Goal: Check status: Check status

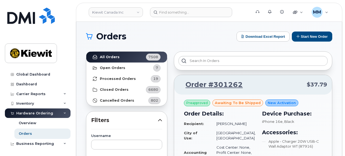
scroll to position [54, 0]
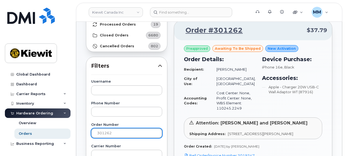
click at [111, 132] on input "301262" at bounding box center [126, 133] width 71 height 10
drag, startPoint x: 118, startPoint y: 132, endPoint x: 91, endPoint y: 132, distance: 26.6
click at [91, 132] on input "301262" at bounding box center [126, 133] width 71 height 10
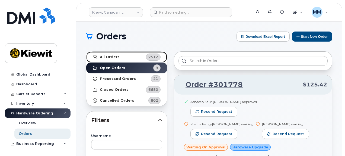
click at [118, 58] on link "All Orders 7512" at bounding box center [126, 57] width 81 height 11
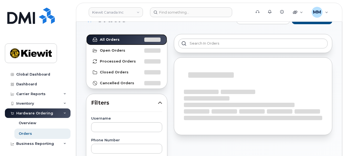
scroll to position [81, 0]
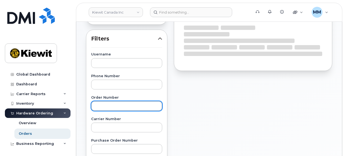
click at [130, 107] on input "text" at bounding box center [126, 106] width 71 height 10
paste input "301262"
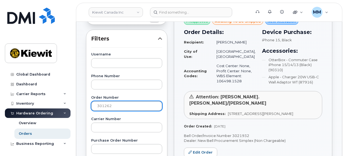
type input "301262"
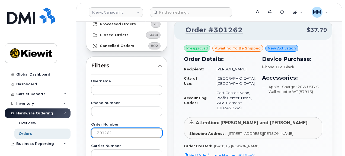
scroll to position [54, 0]
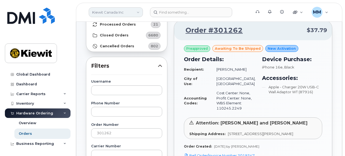
drag, startPoint x: 130, startPoint y: 13, endPoint x: 126, endPoint y: 12, distance: 3.3
click at [130, 13] on link "Kiewit Canada Inc" at bounding box center [116, 12] width 54 height 10
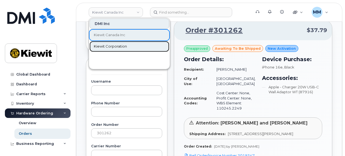
click at [121, 45] on span "Kiewit Corporation" at bounding box center [110, 46] width 33 height 5
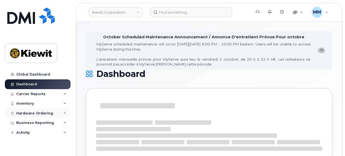
click at [49, 112] on div "Hardware Ordering" at bounding box center [34, 113] width 37 height 4
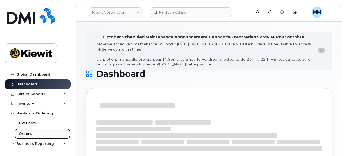
click at [32, 131] on link "Orders" at bounding box center [42, 133] width 56 height 10
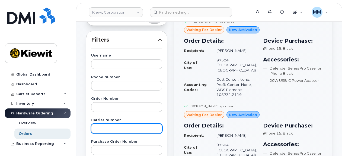
scroll to position [81, 0]
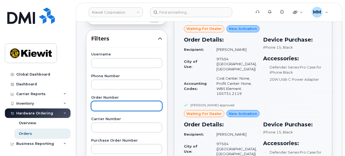
click at [119, 104] on input "text" at bounding box center [126, 106] width 71 height 10
paste input "301164"
type input "301164"
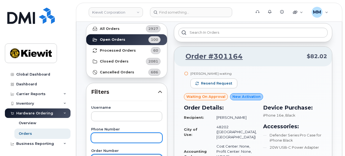
scroll to position [27, 0]
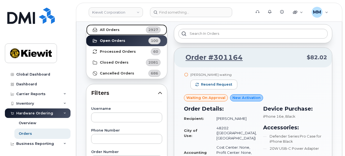
click at [122, 32] on link "All Orders 2927" at bounding box center [126, 29] width 81 height 11
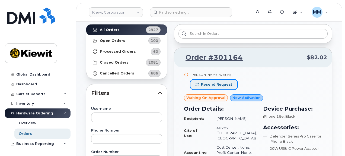
click at [212, 83] on span "Resend request" at bounding box center [216, 84] width 31 height 5
